Goal: Register for event/course

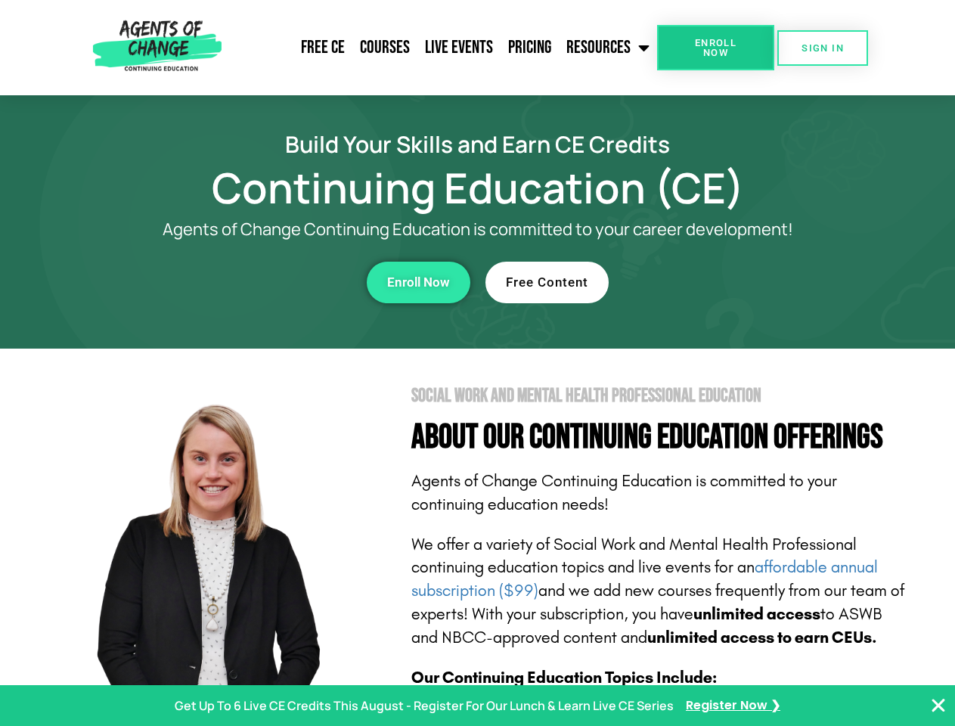
click at [477, 363] on section "Social Work and Mental Health Professional Education About Our Continuing Educa…" at bounding box center [477, 666] width 955 height 635
click at [716, 48] on span "Enroll Now" at bounding box center [715, 48] width 69 height 20
click at [823, 48] on span "SIGN IN" at bounding box center [823, 48] width 42 height 10
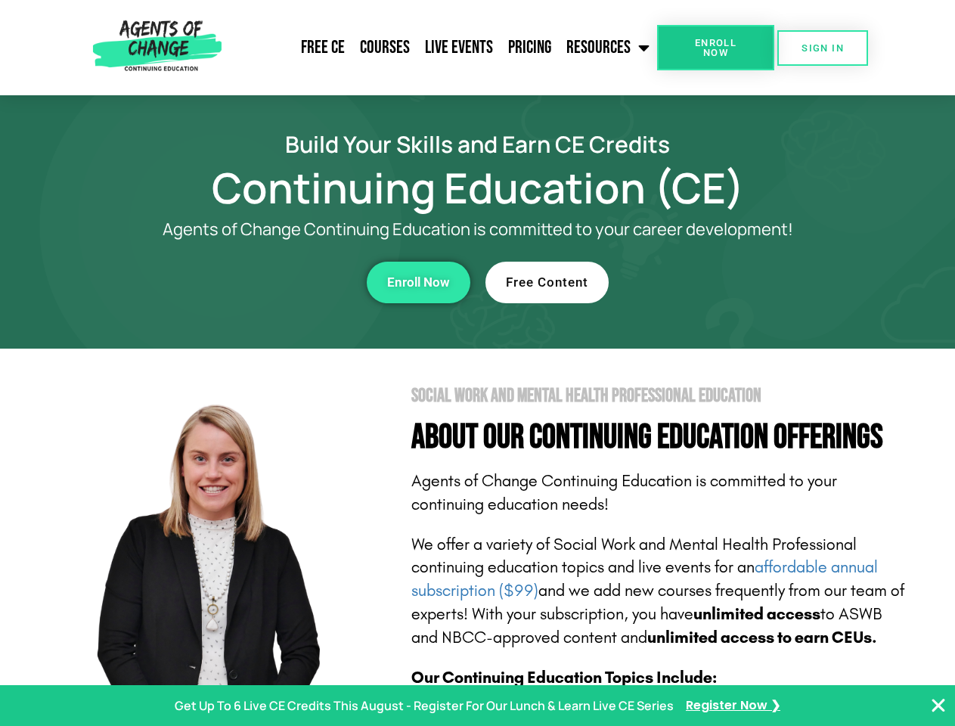
click at [262, 282] on div "Enroll Now" at bounding box center [262, 283] width 416 height 42
click at [418, 282] on span "Enroll Now" at bounding box center [418, 282] width 63 height 13
